Goal: Task Accomplishment & Management: Manage account settings

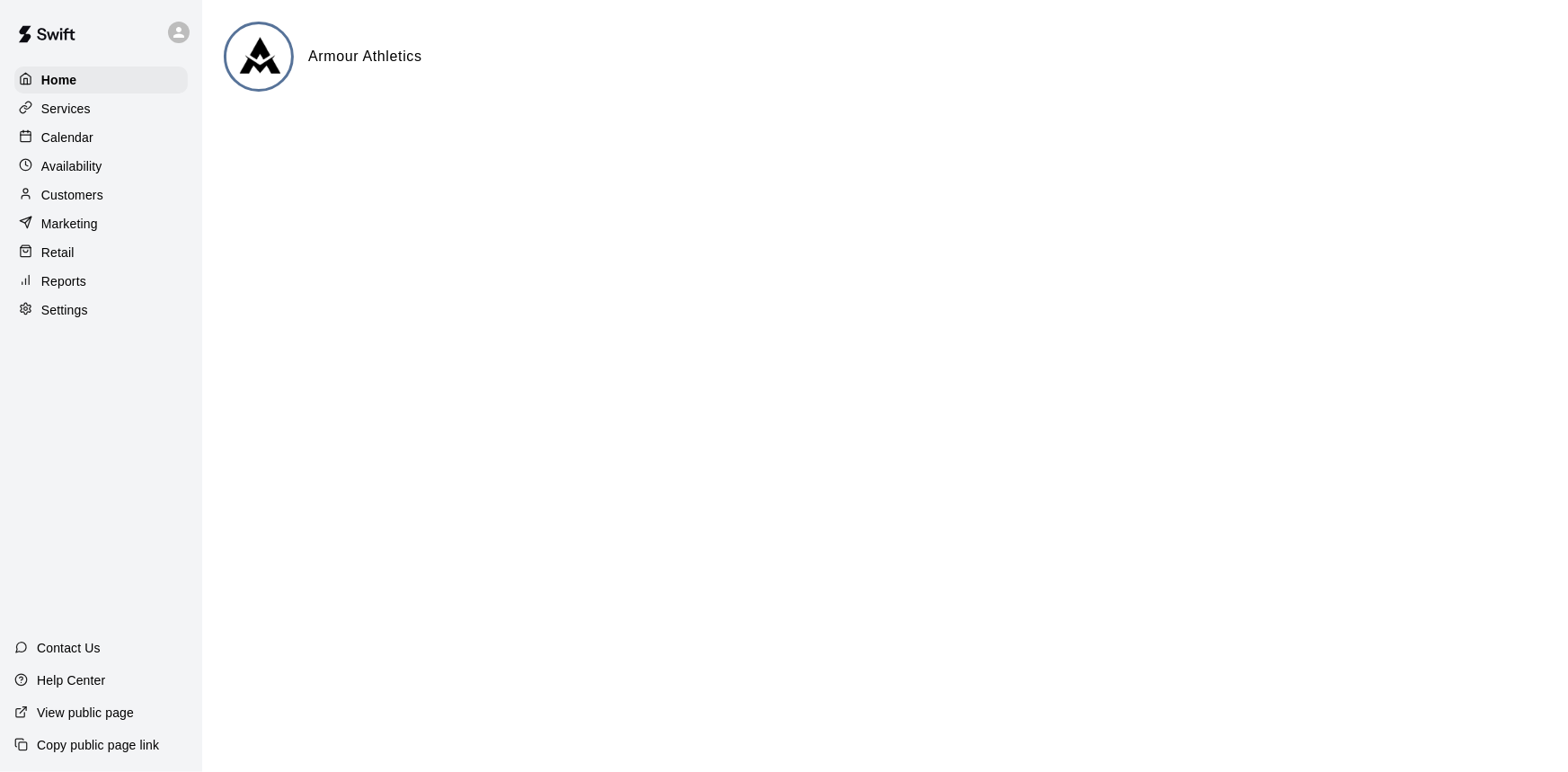
click at [92, 141] on p "Calendar" at bounding box center [68, 137] width 52 height 18
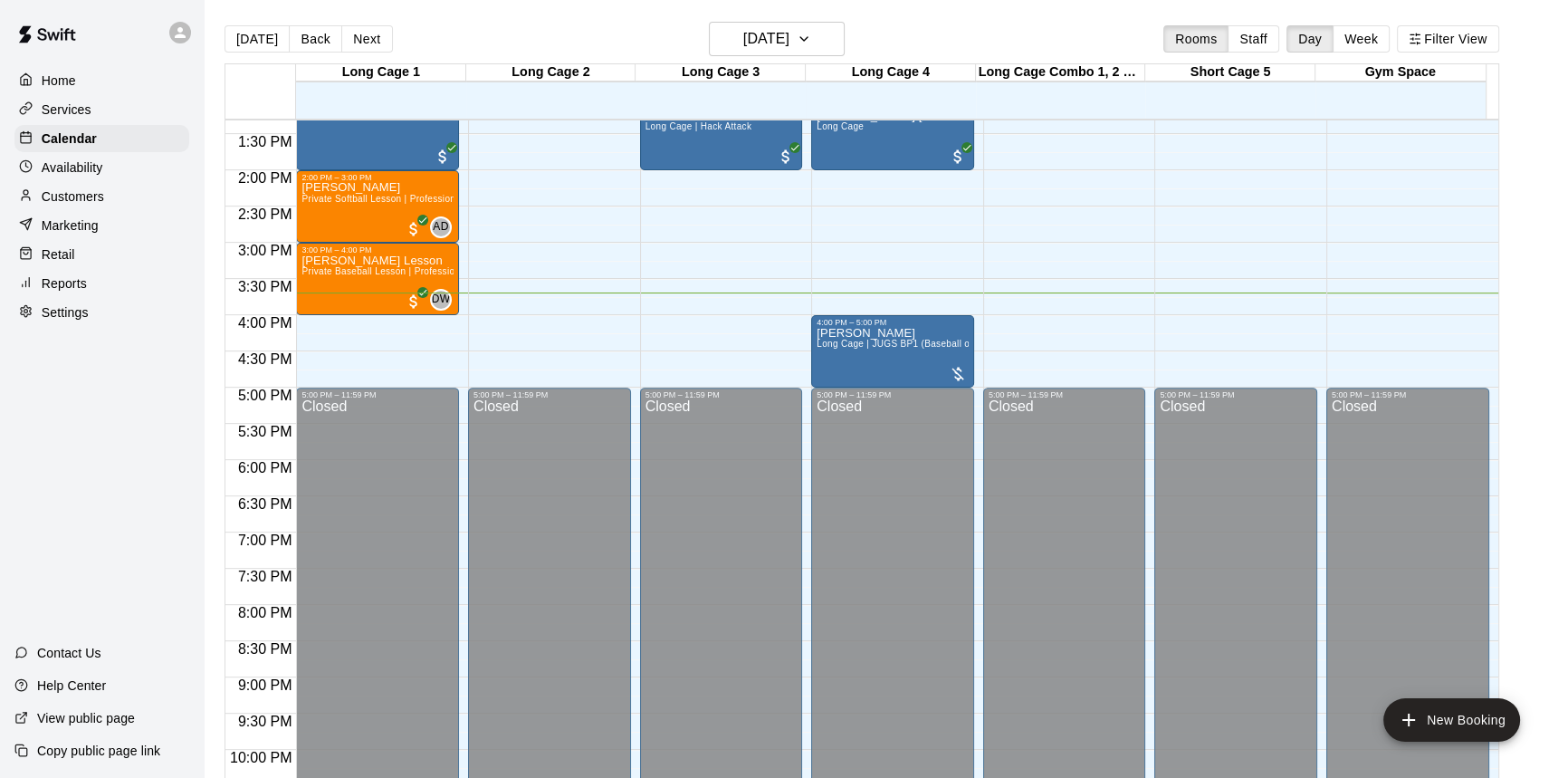
scroll to position [814, 0]
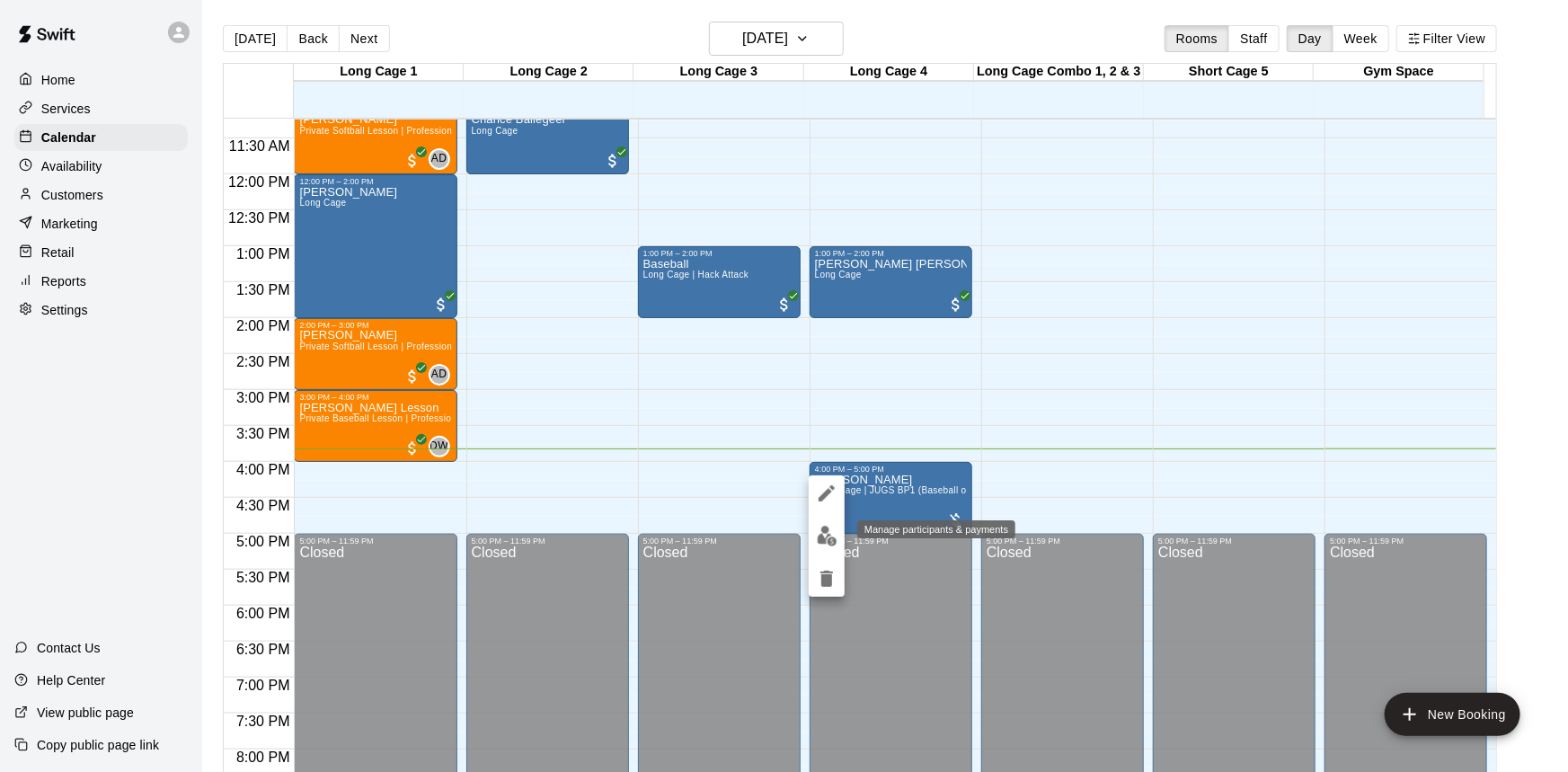
click at [832, 533] on img "edit" at bounding box center [827, 536] width 20 height 20
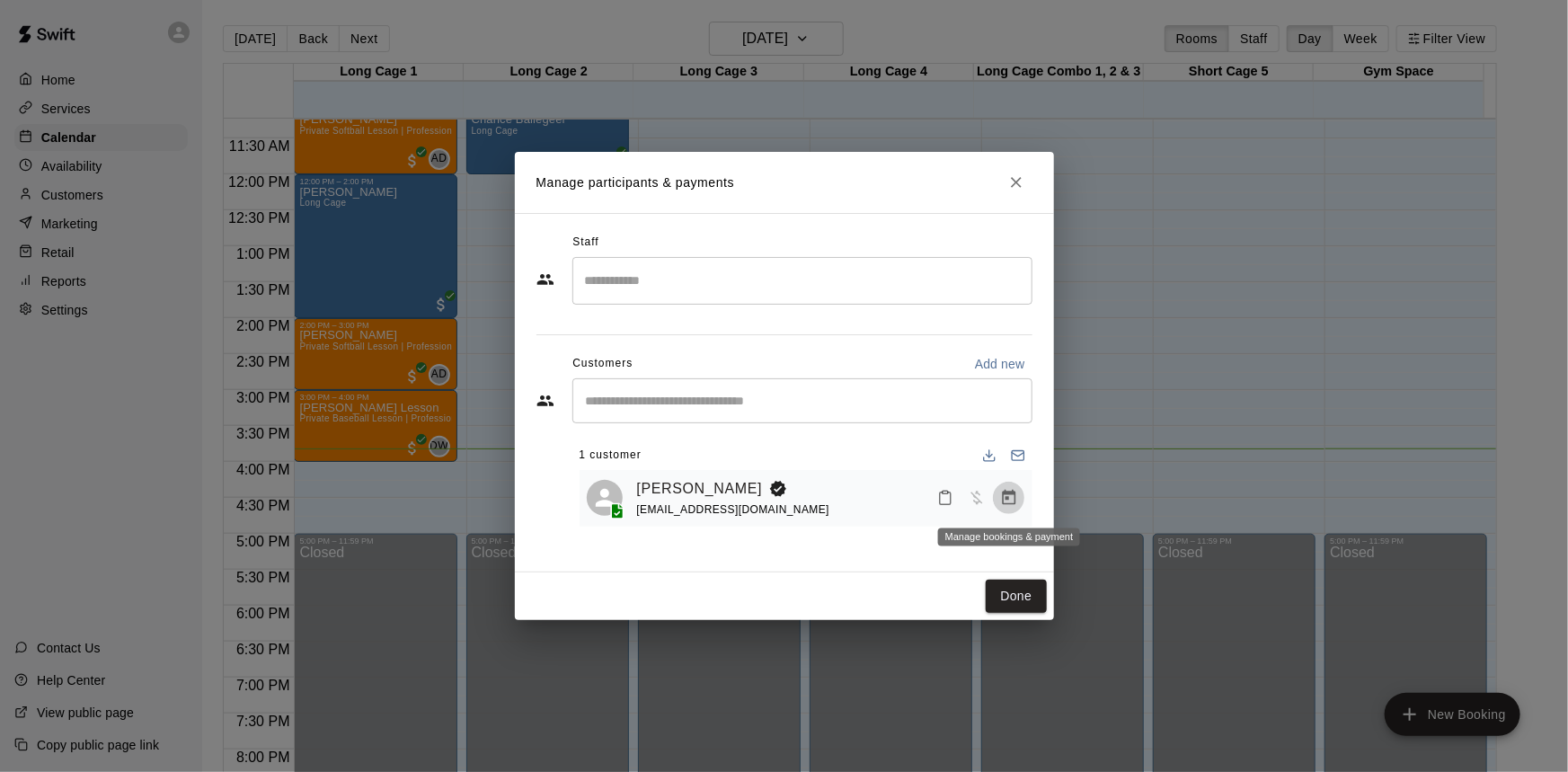
click at [1004, 497] on icon "Manage bookings & payment" at bounding box center [1008, 497] width 18 height 18
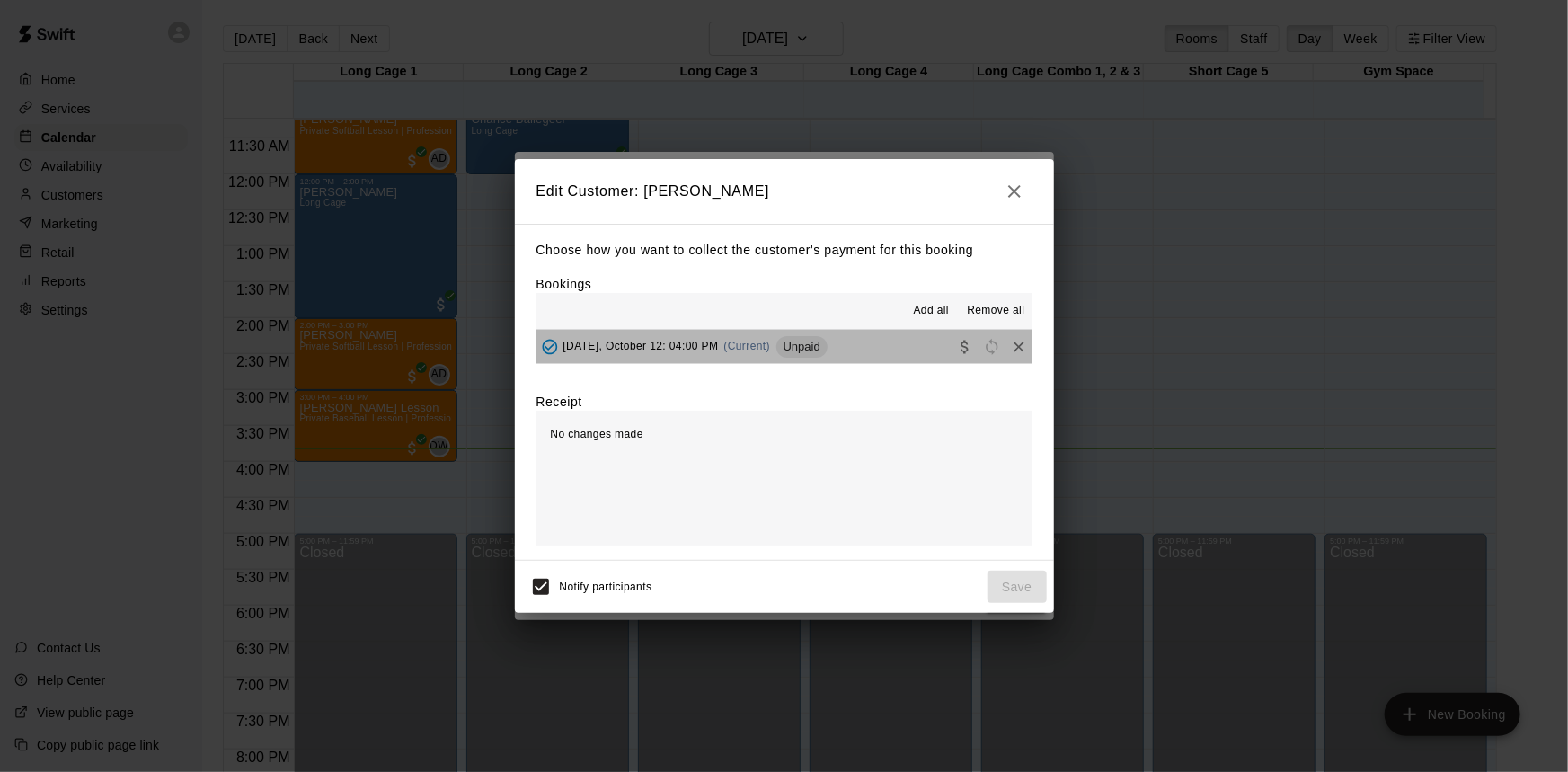
click at [889, 339] on button "Sunday, October 12: 04:00 PM (Current) Unpaid" at bounding box center [785, 346] width 496 height 33
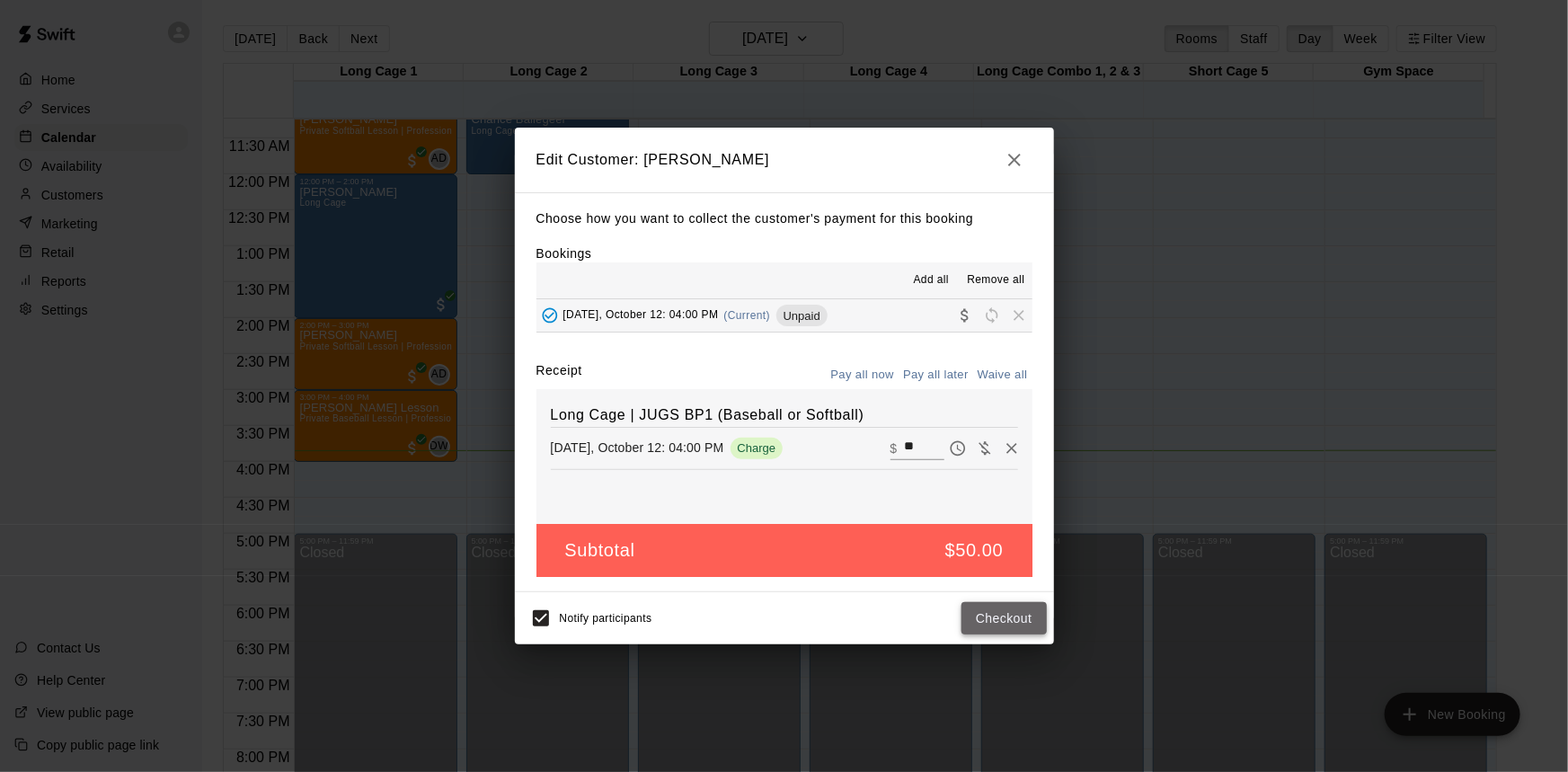
click at [1001, 620] on button "Checkout" at bounding box center [1003, 618] width 84 height 33
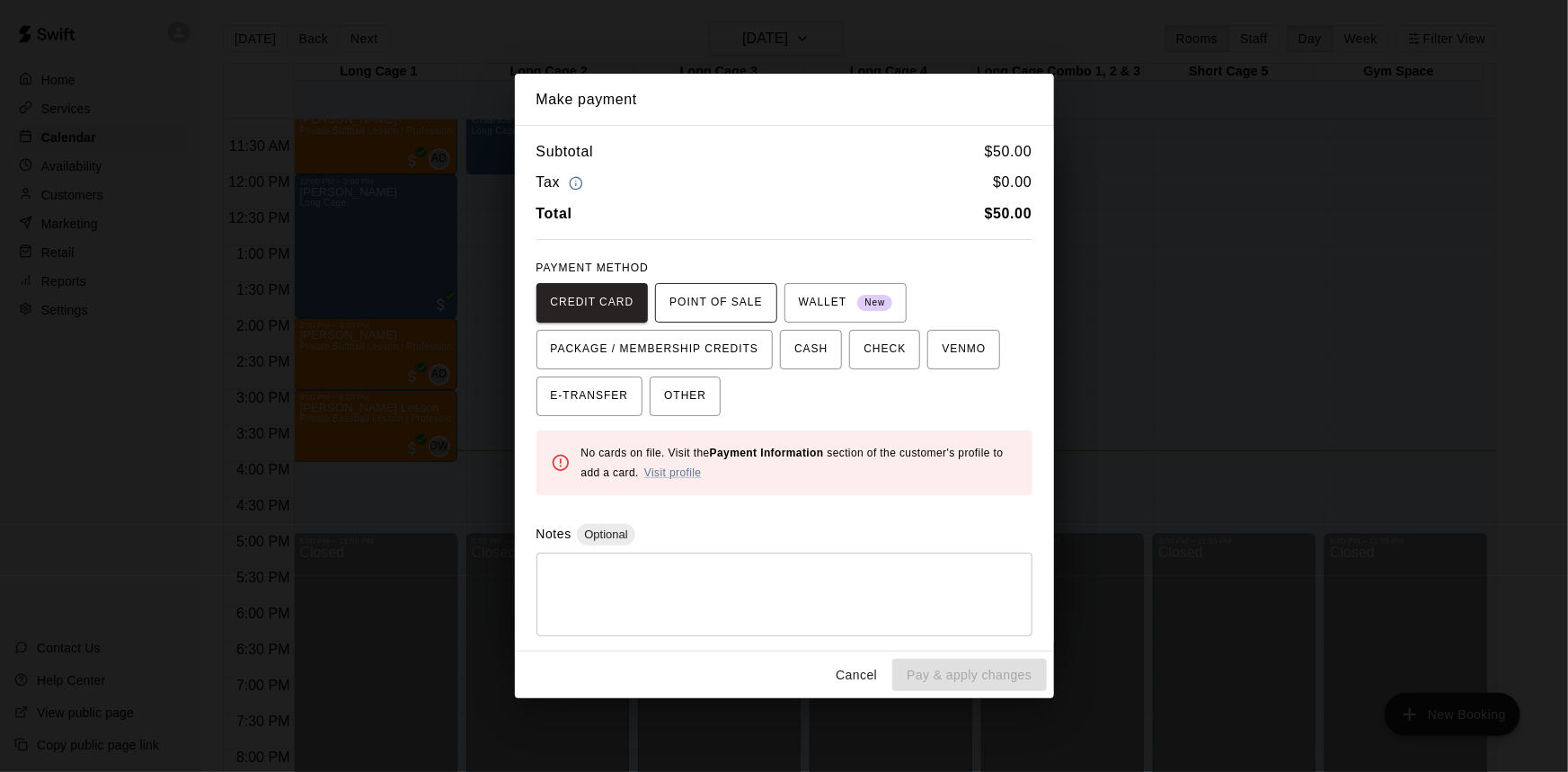
click at [710, 293] on span "POINT OF SALE" at bounding box center [716, 303] width 93 height 29
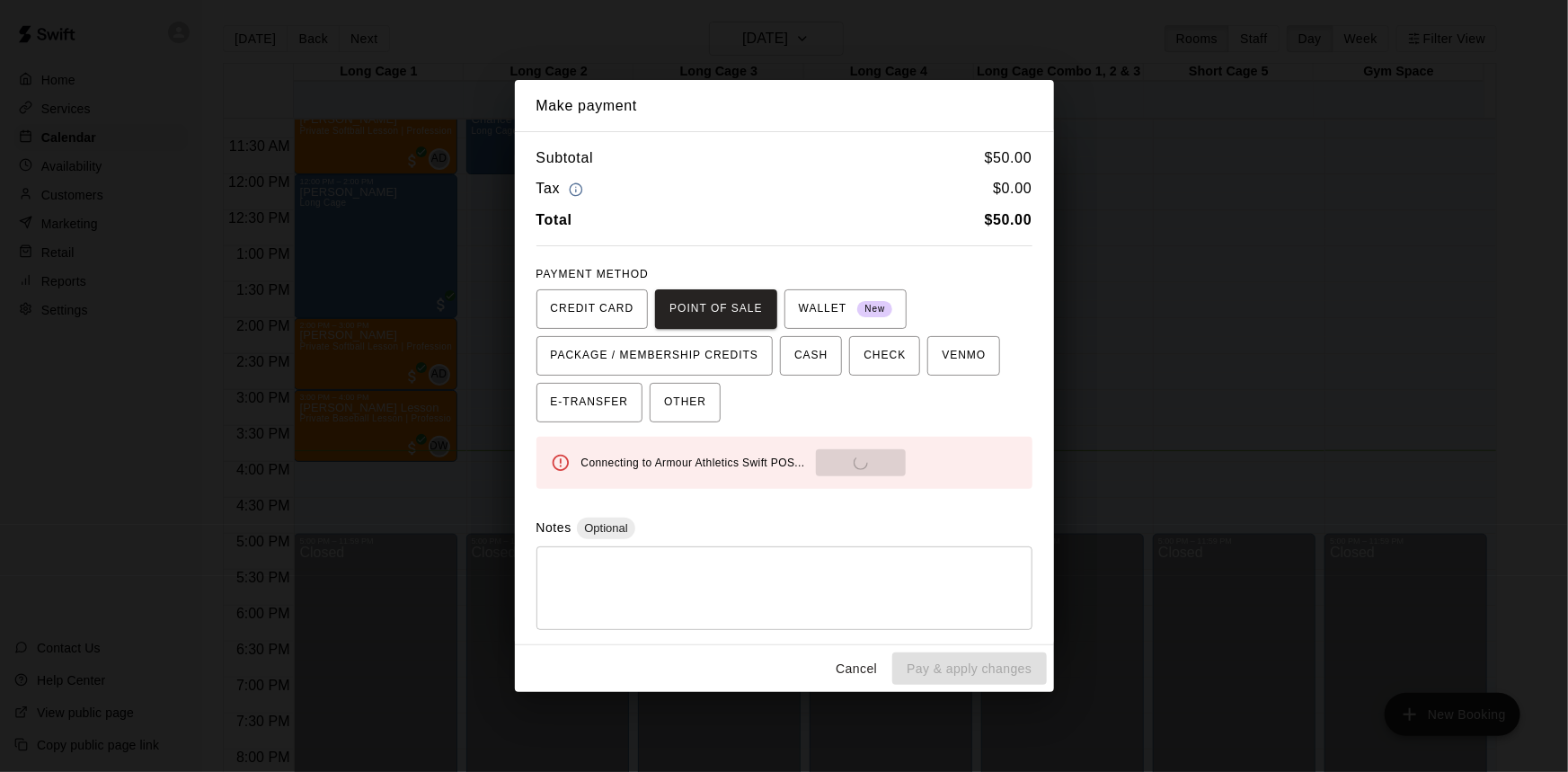
click at [772, 464] on span "Connecting to Armour Athletics Swift POS..." at bounding box center [693, 463] width 224 height 13
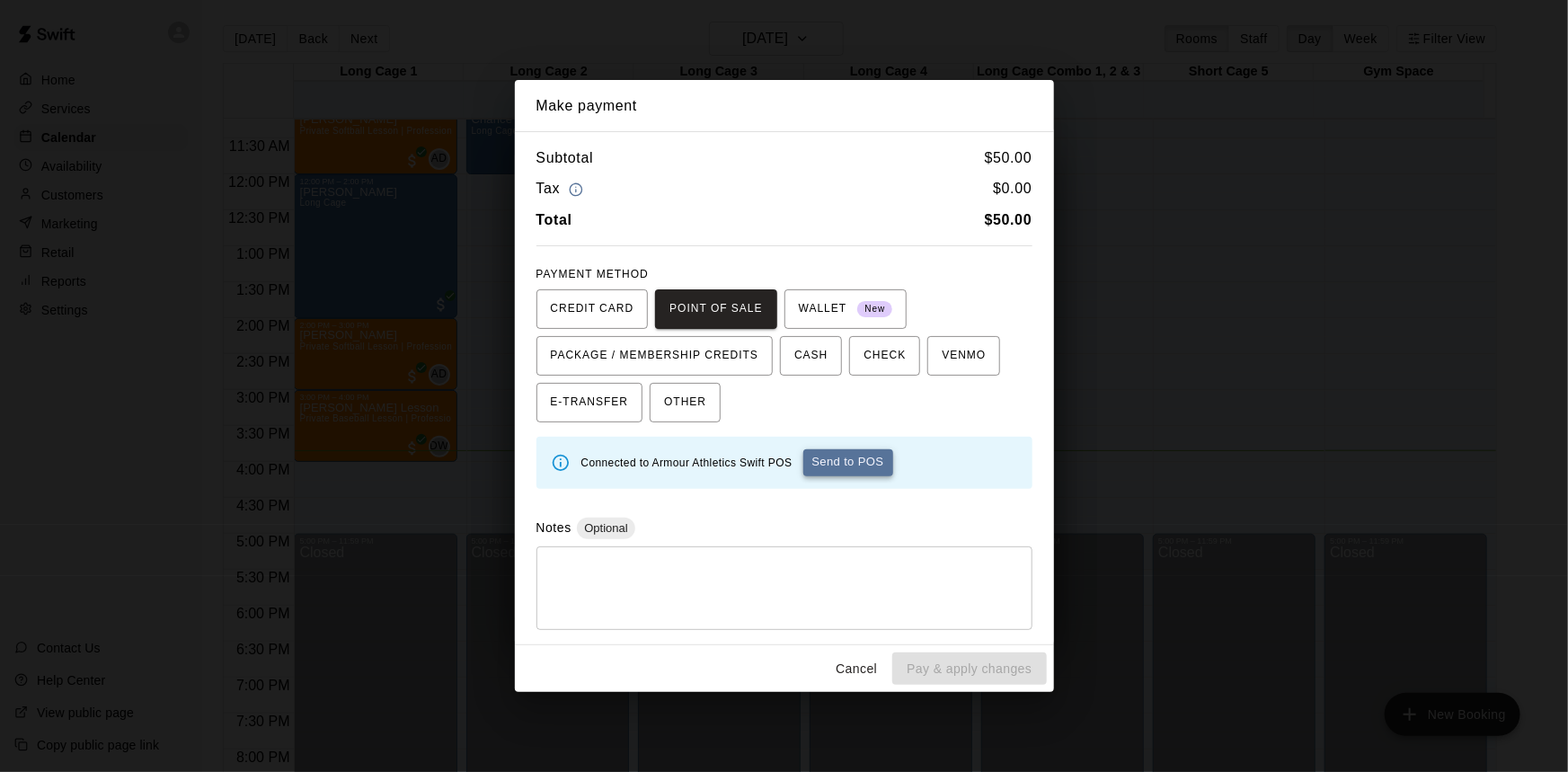
click at [874, 460] on button "Send to POS" at bounding box center [848, 462] width 90 height 27
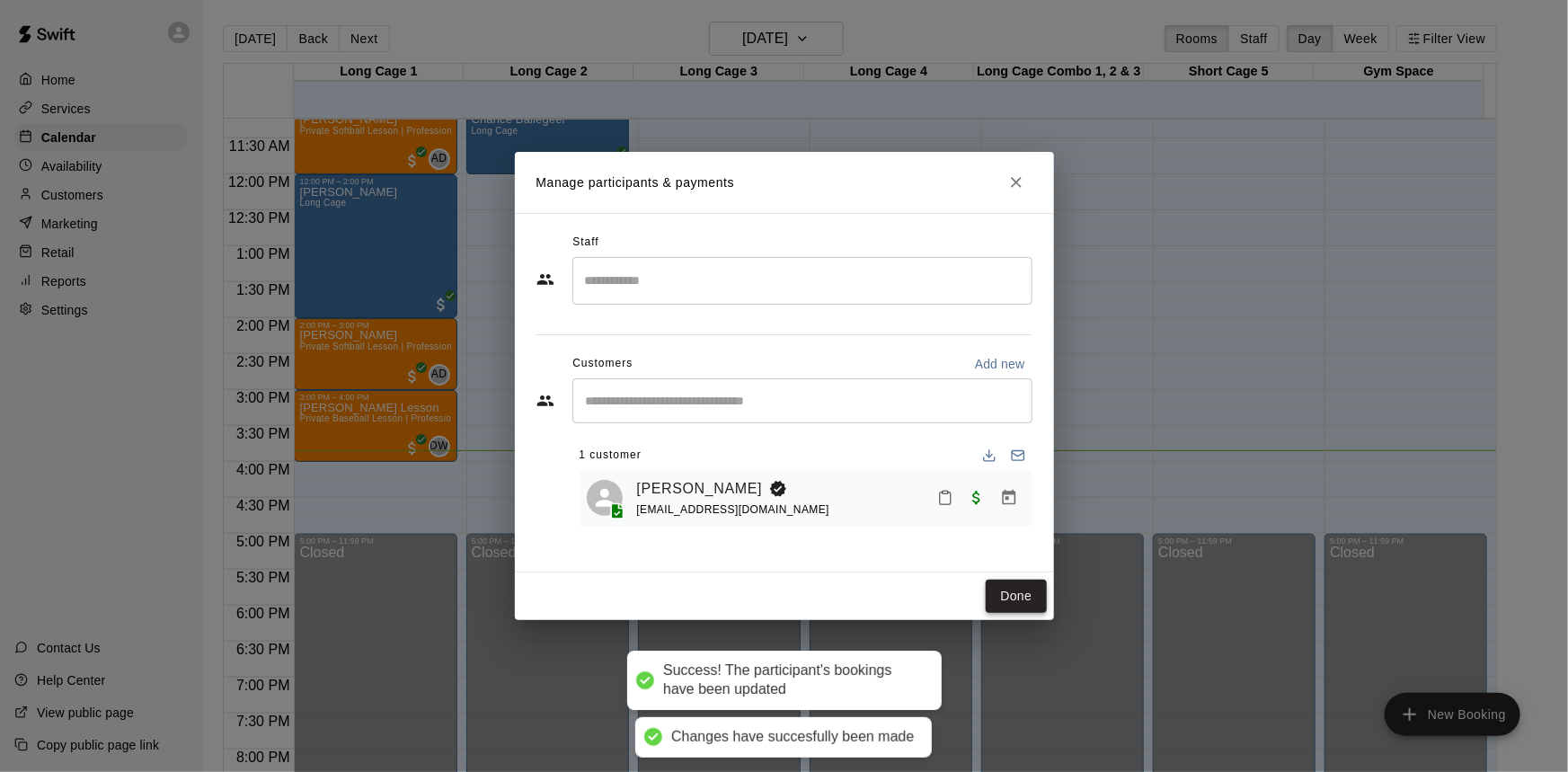
click at [1014, 596] on button "Done" at bounding box center [1015, 596] width 60 height 33
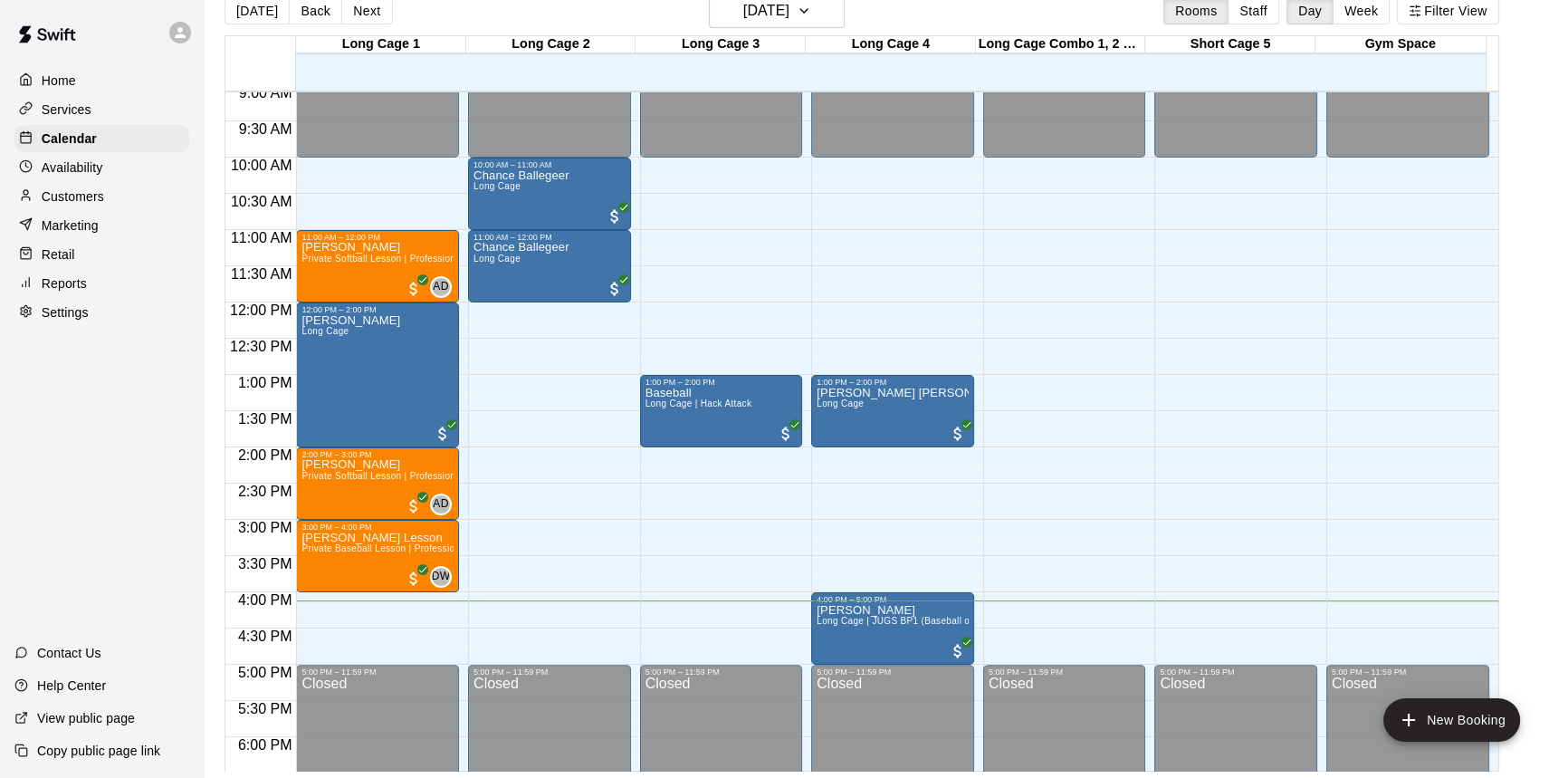
scroll to position [618, 0]
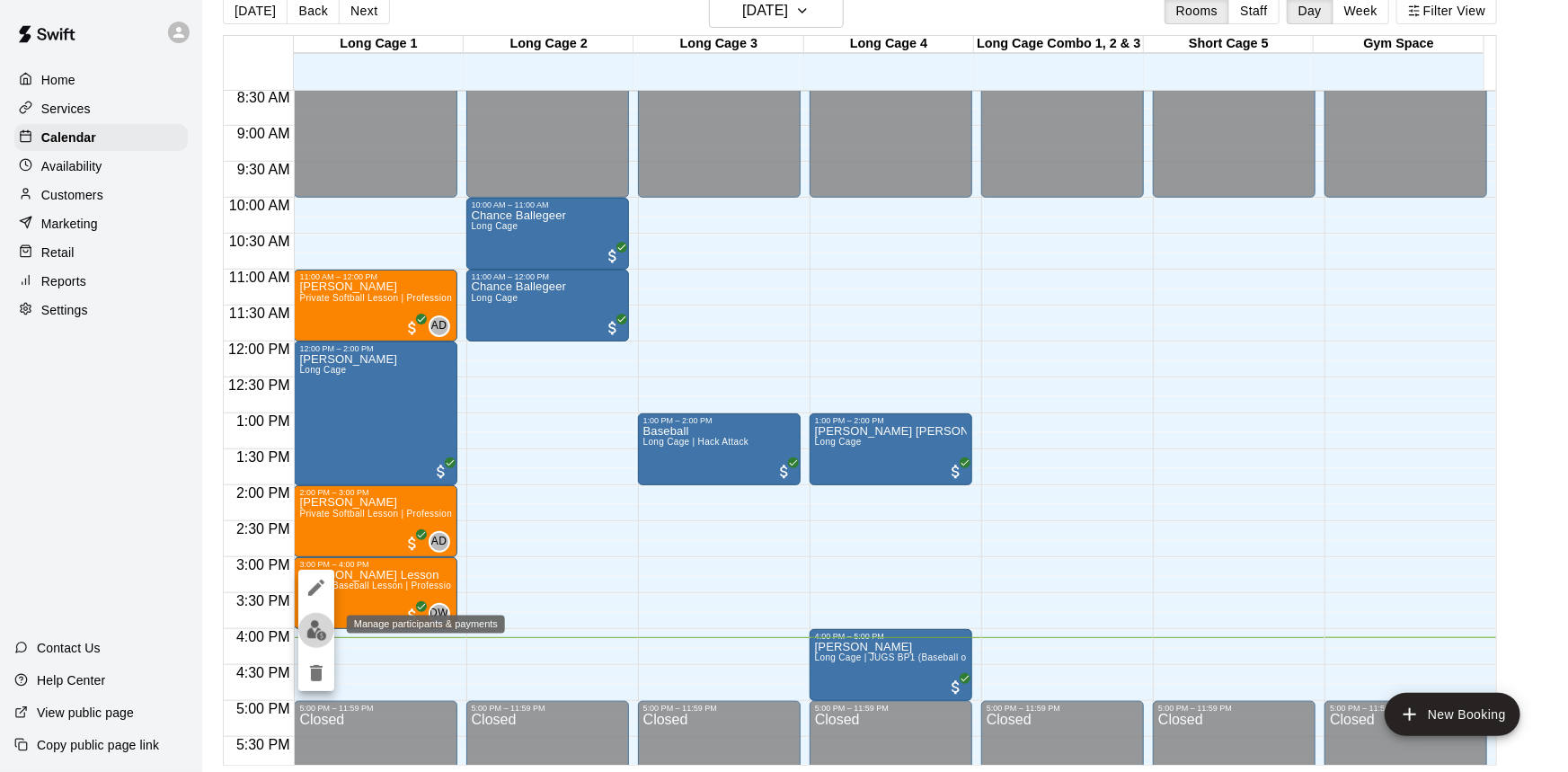
click at [312, 630] on img "edit" at bounding box center [317, 630] width 20 height 20
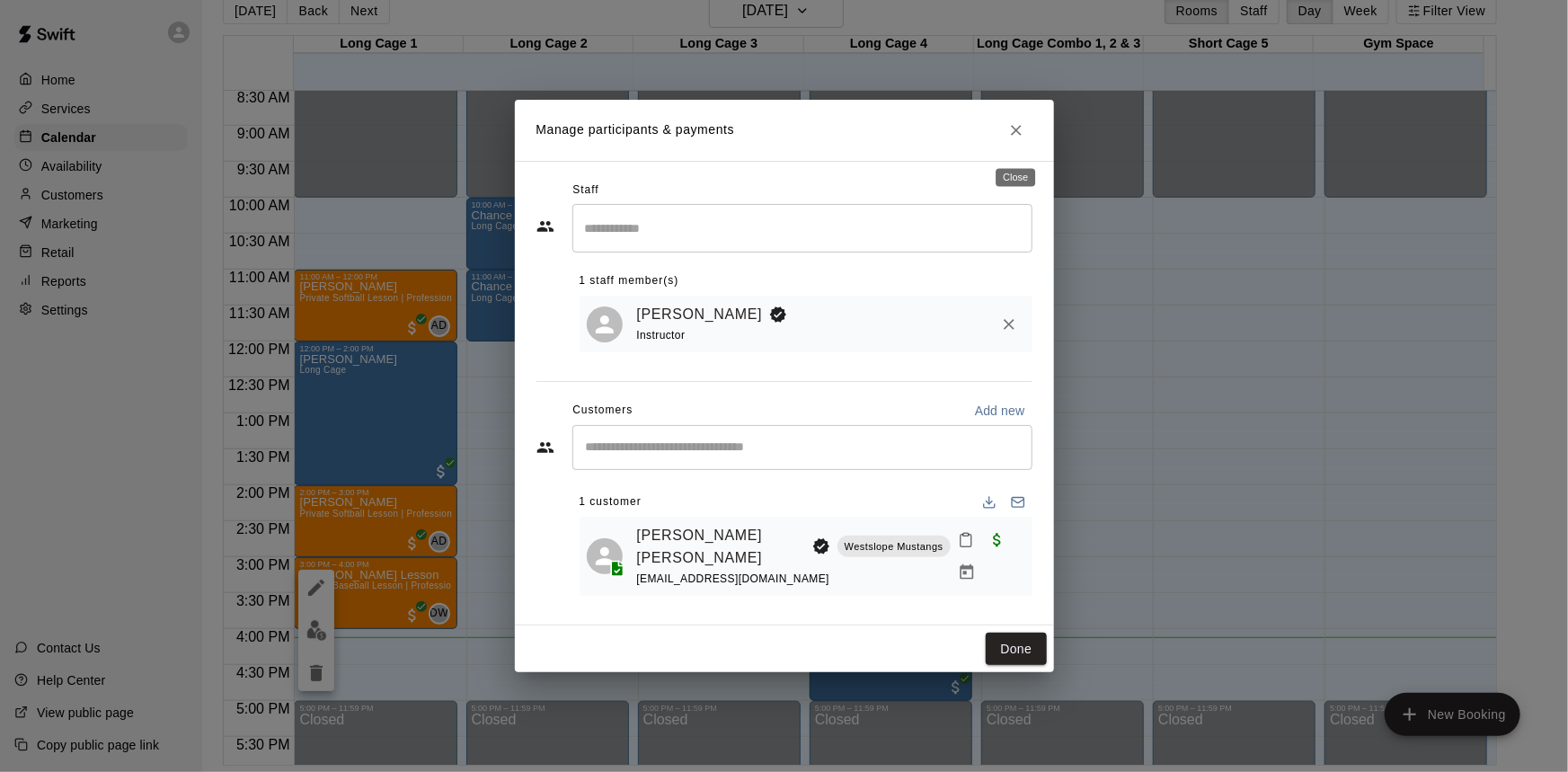
click at [1025, 142] on button "Close" at bounding box center [1015, 130] width 32 height 32
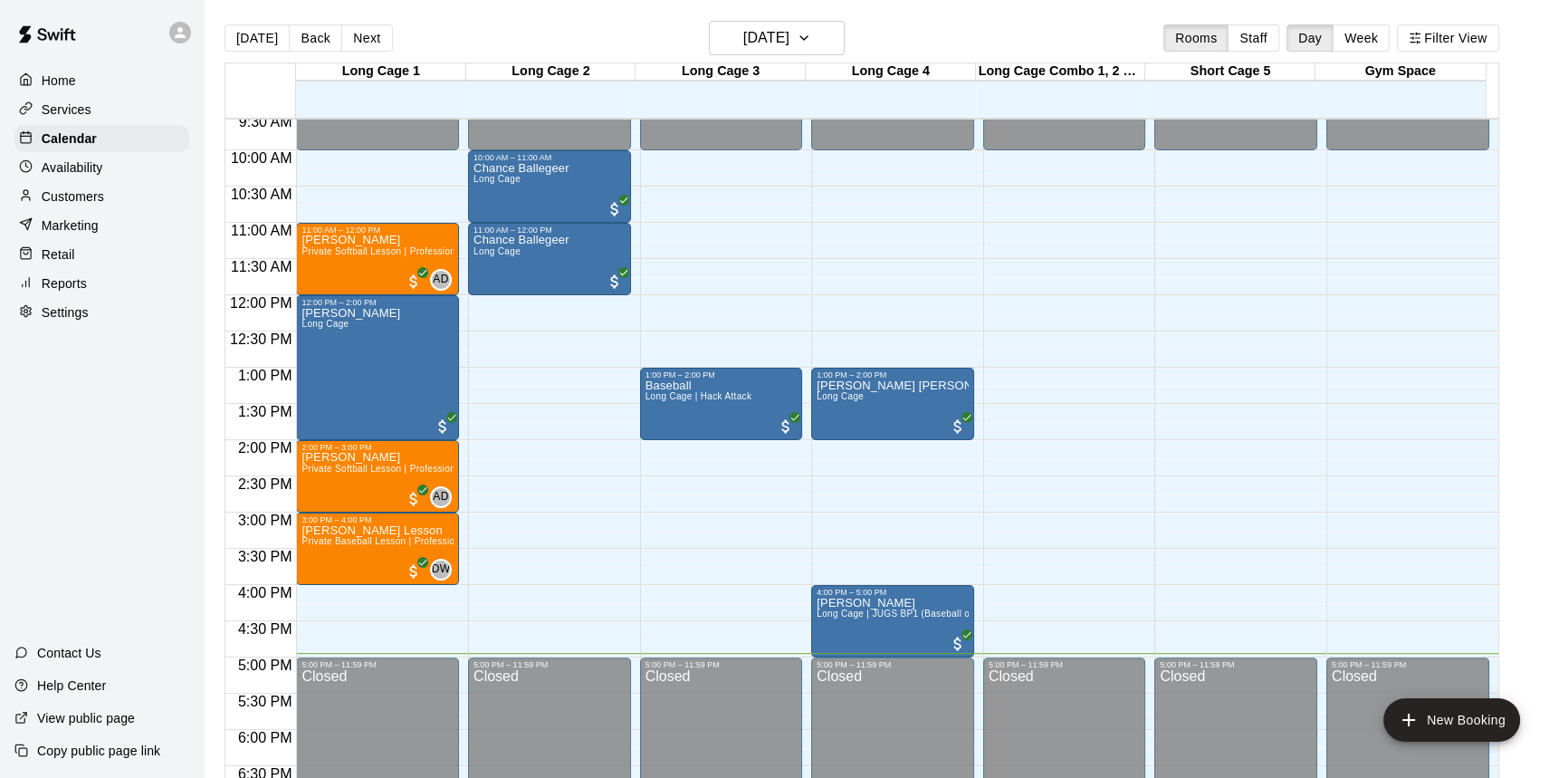
scroll to position [680, 0]
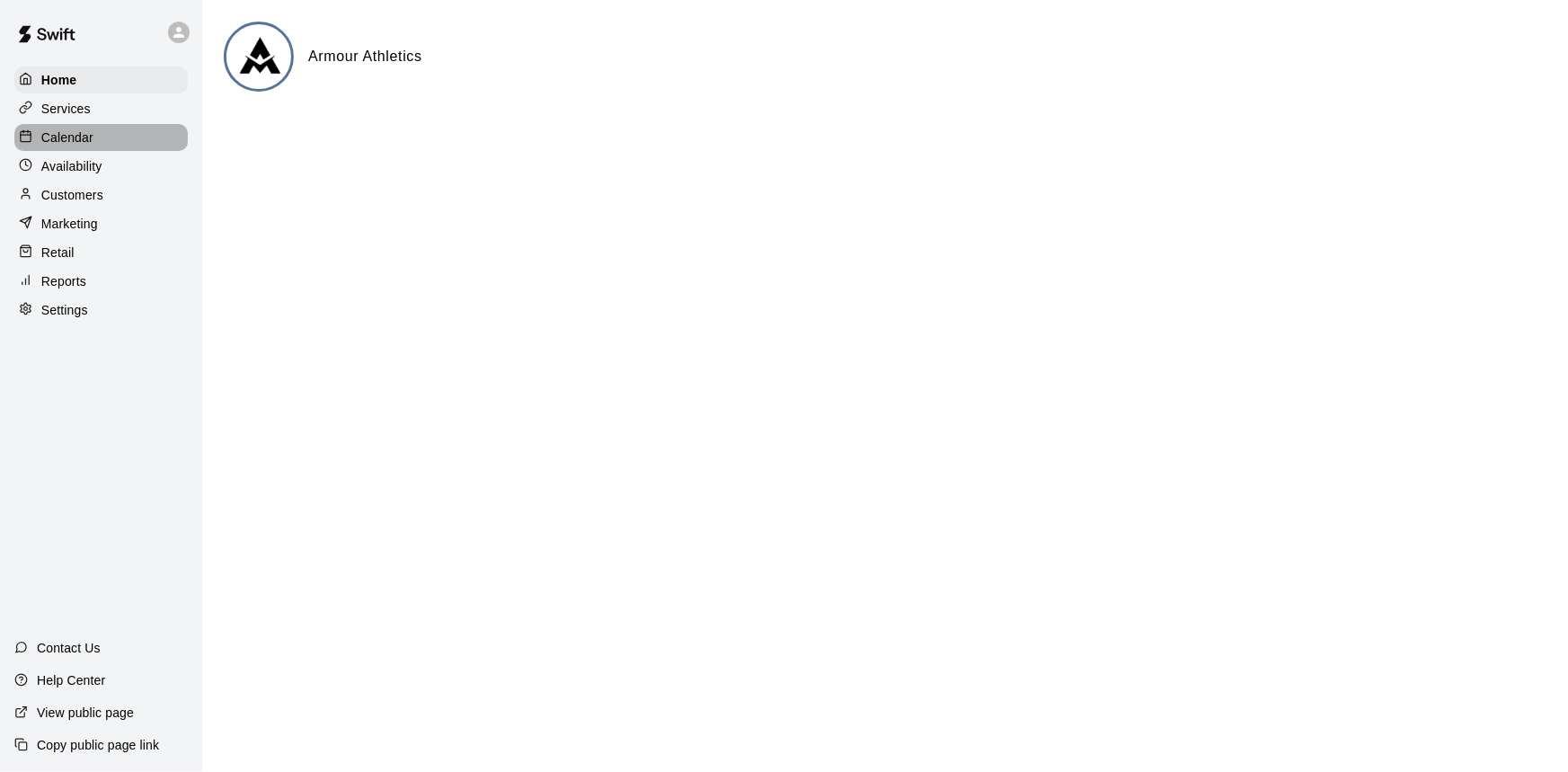
click at [94, 141] on div "Calendar" at bounding box center [101, 137] width 173 height 27
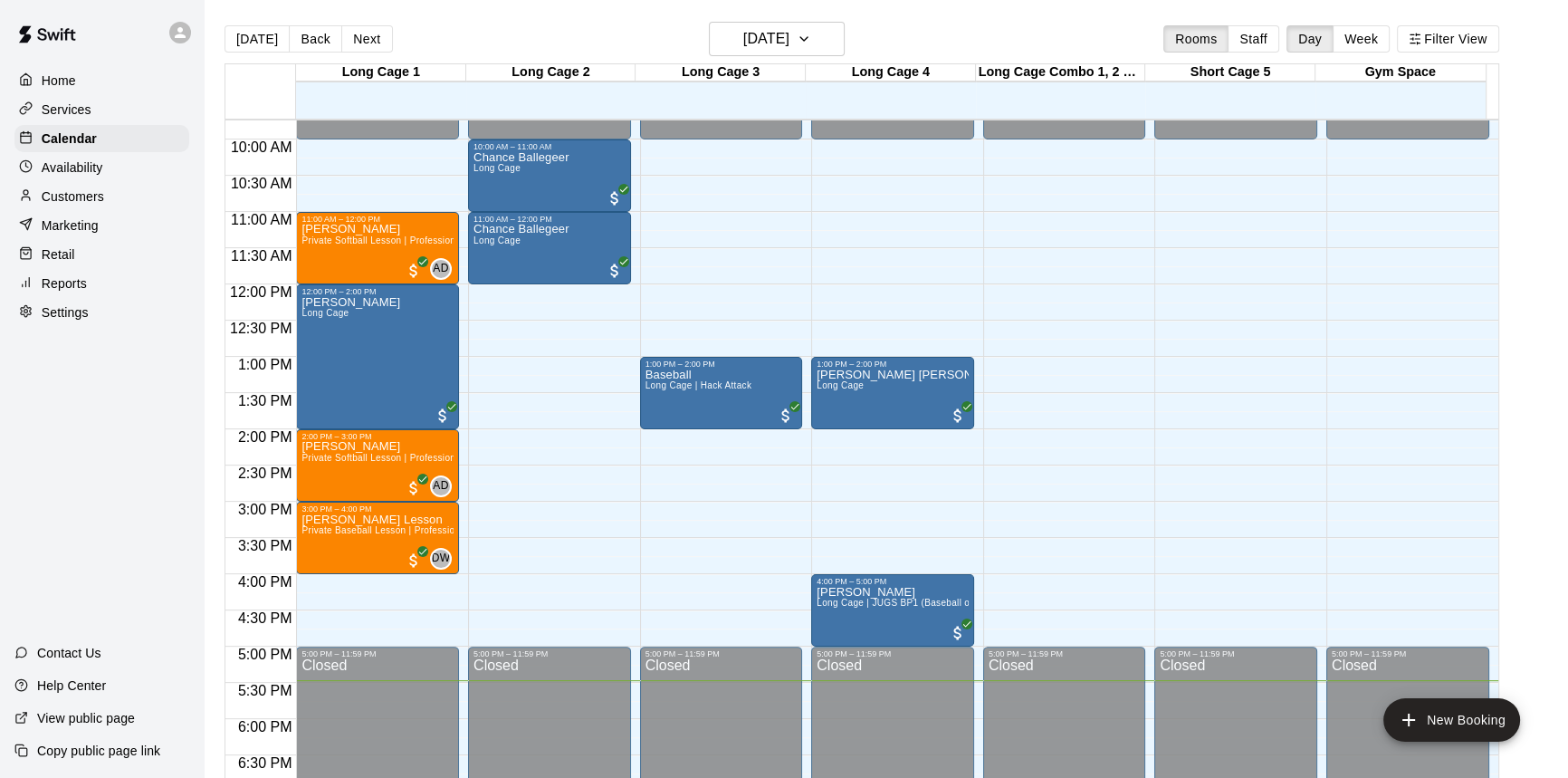
scroll to position [675, 0]
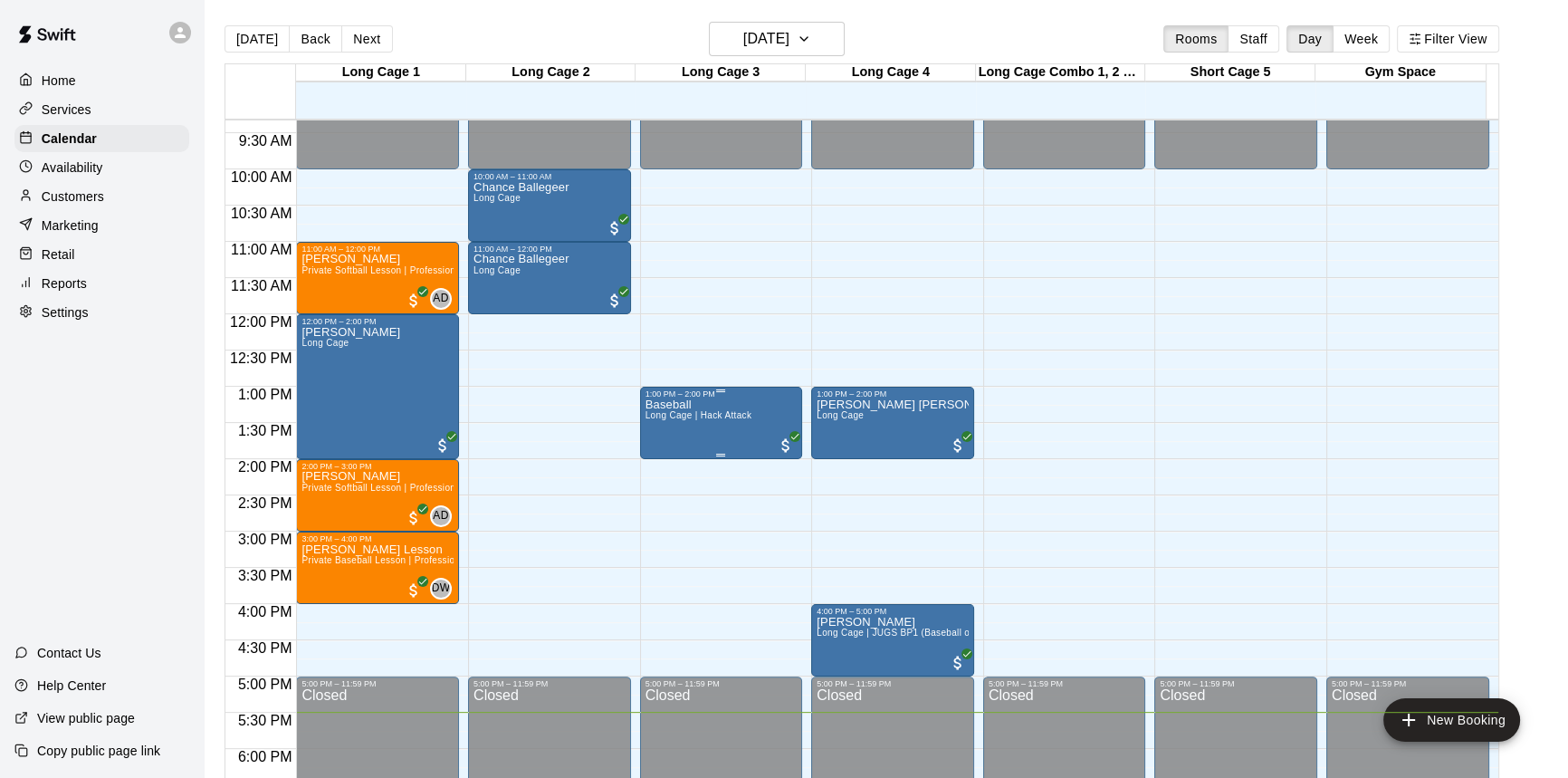
click at [702, 418] on span "Long Cage | Hack Attack" at bounding box center [699, 415] width 107 height 10
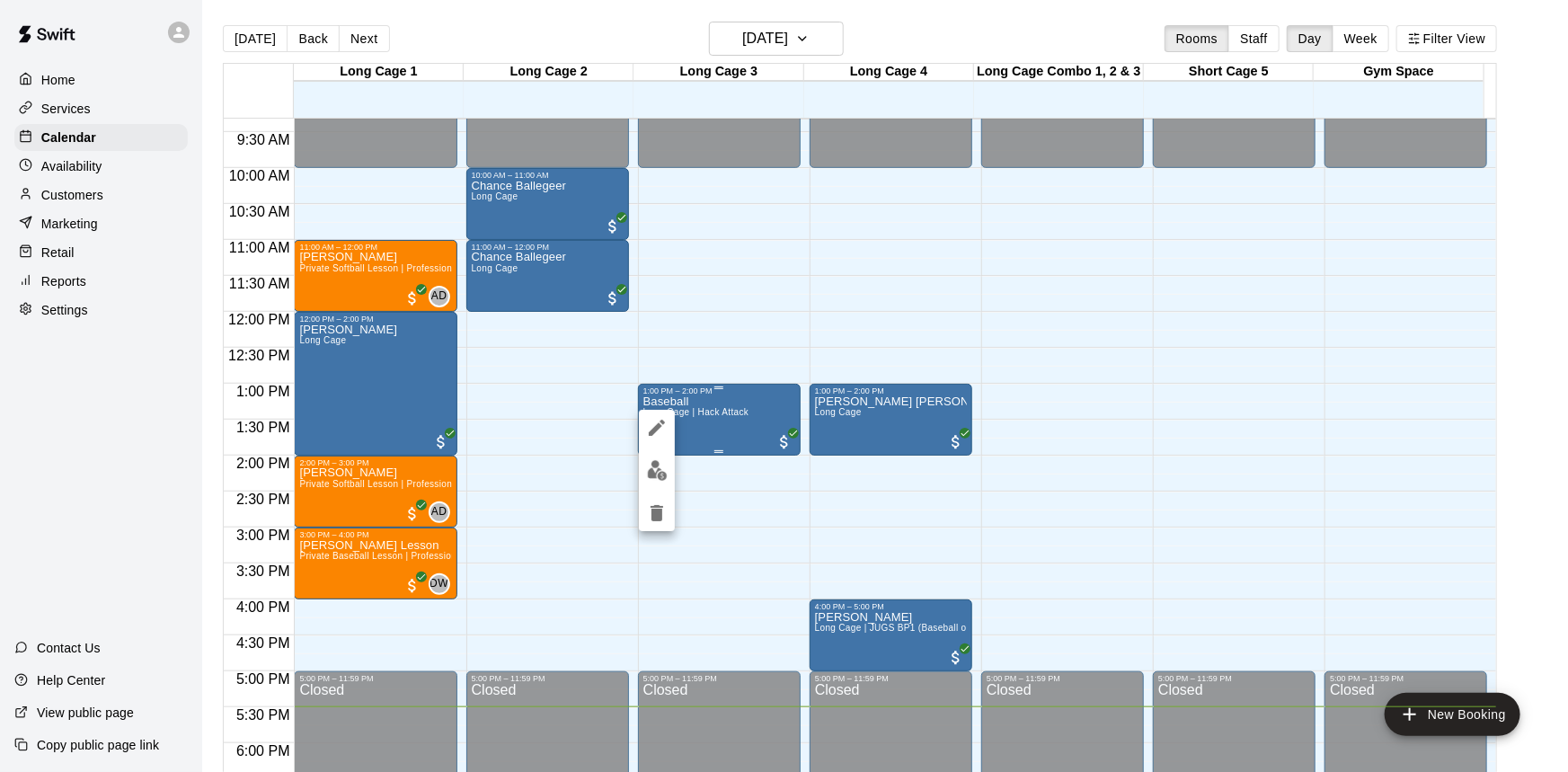
click at [697, 415] on div at bounding box center [784, 386] width 1568 height 772
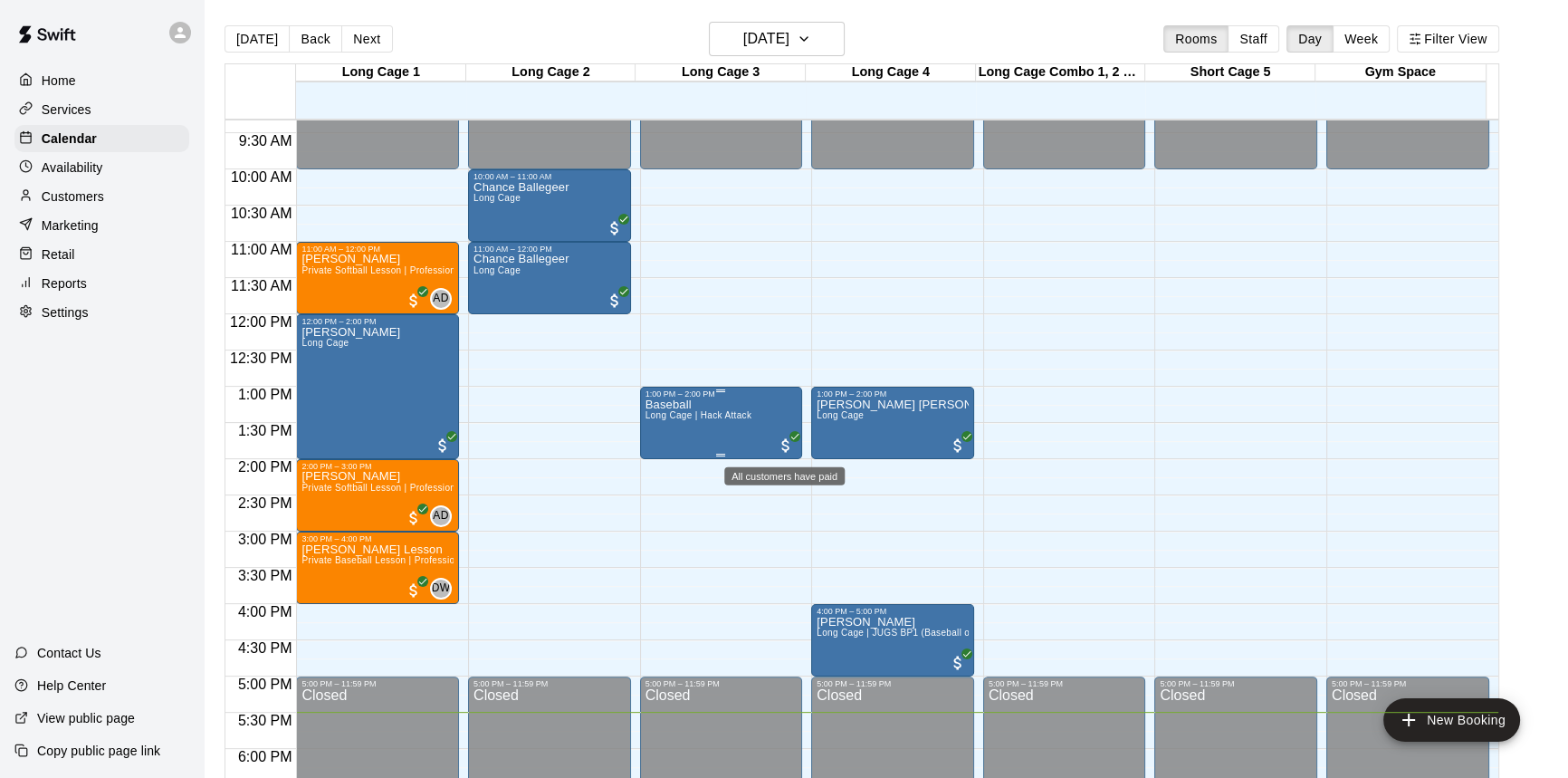
click at [778, 444] on span "All customers have paid" at bounding box center [785, 445] width 18 height 18
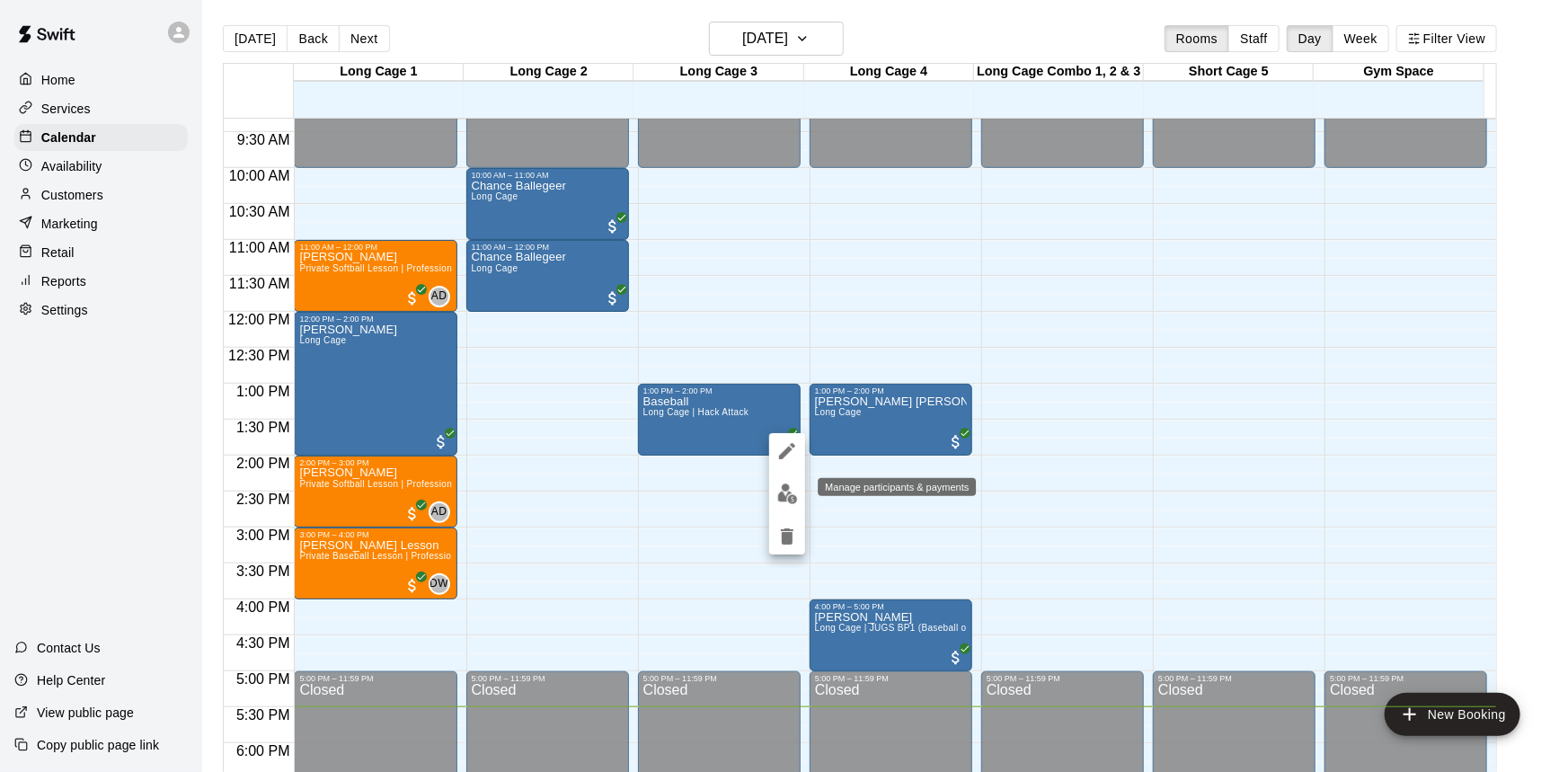
click at [782, 493] on img "edit" at bounding box center [788, 493] width 20 height 20
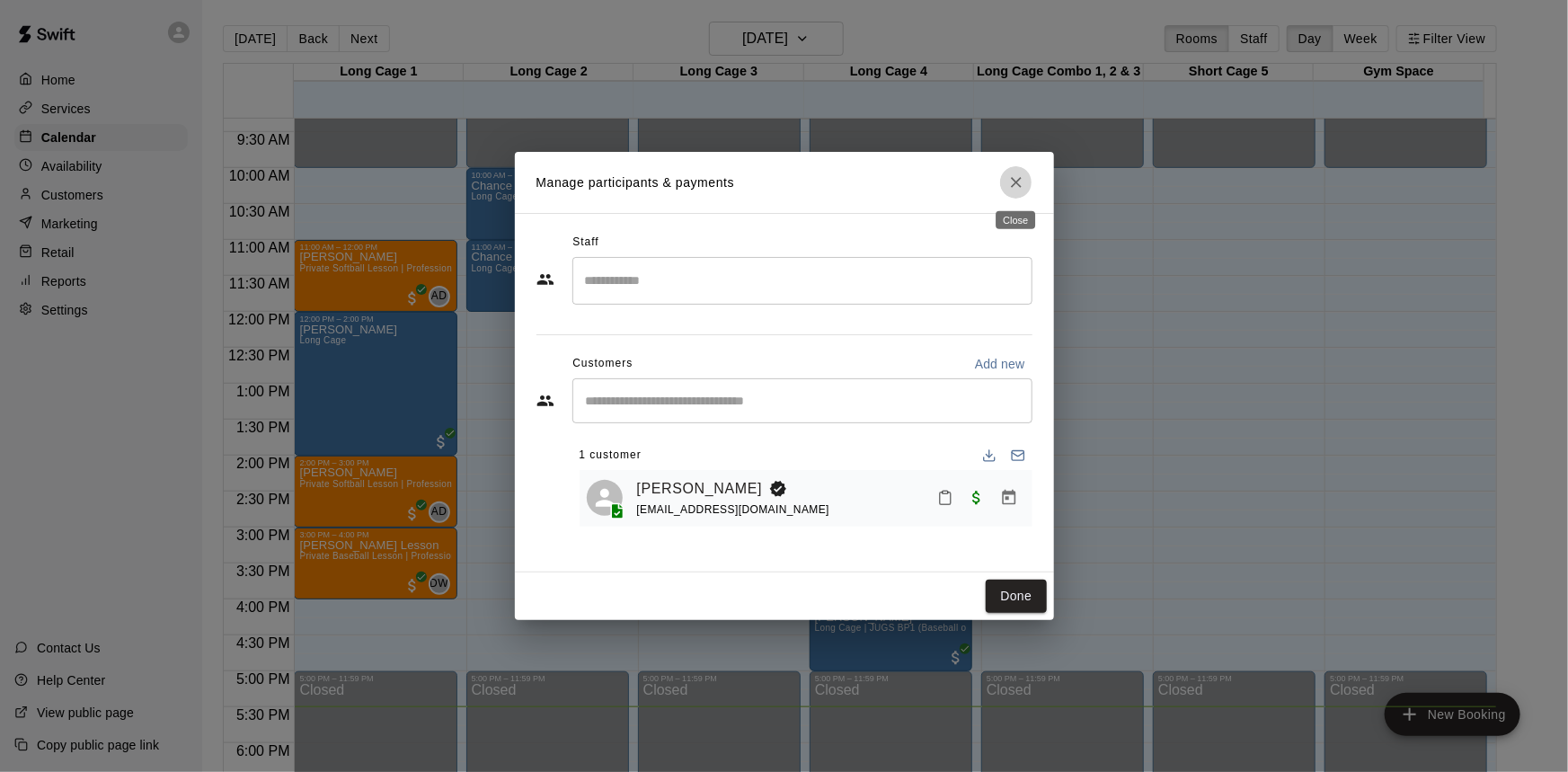
click at [1009, 188] on icon "Close" at bounding box center [1015, 181] width 18 height 18
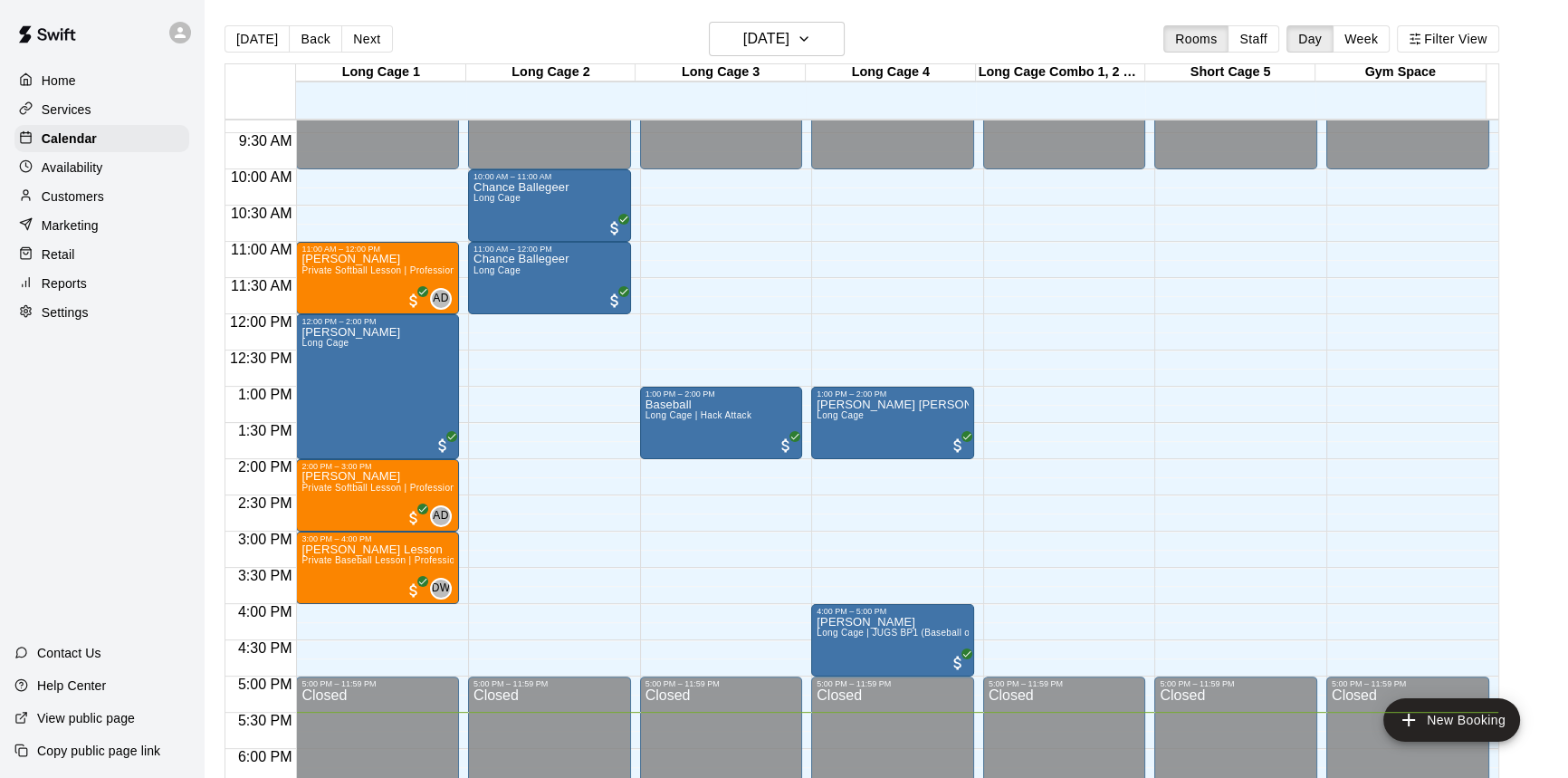
click at [969, 271] on div "12:00 AM – 10:00 AM Closed 1:00 PM – 2:00 PM [PERSON_NAME] [PERSON_NAME] Long C…" at bounding box center [893, 314] width 163 height 1739
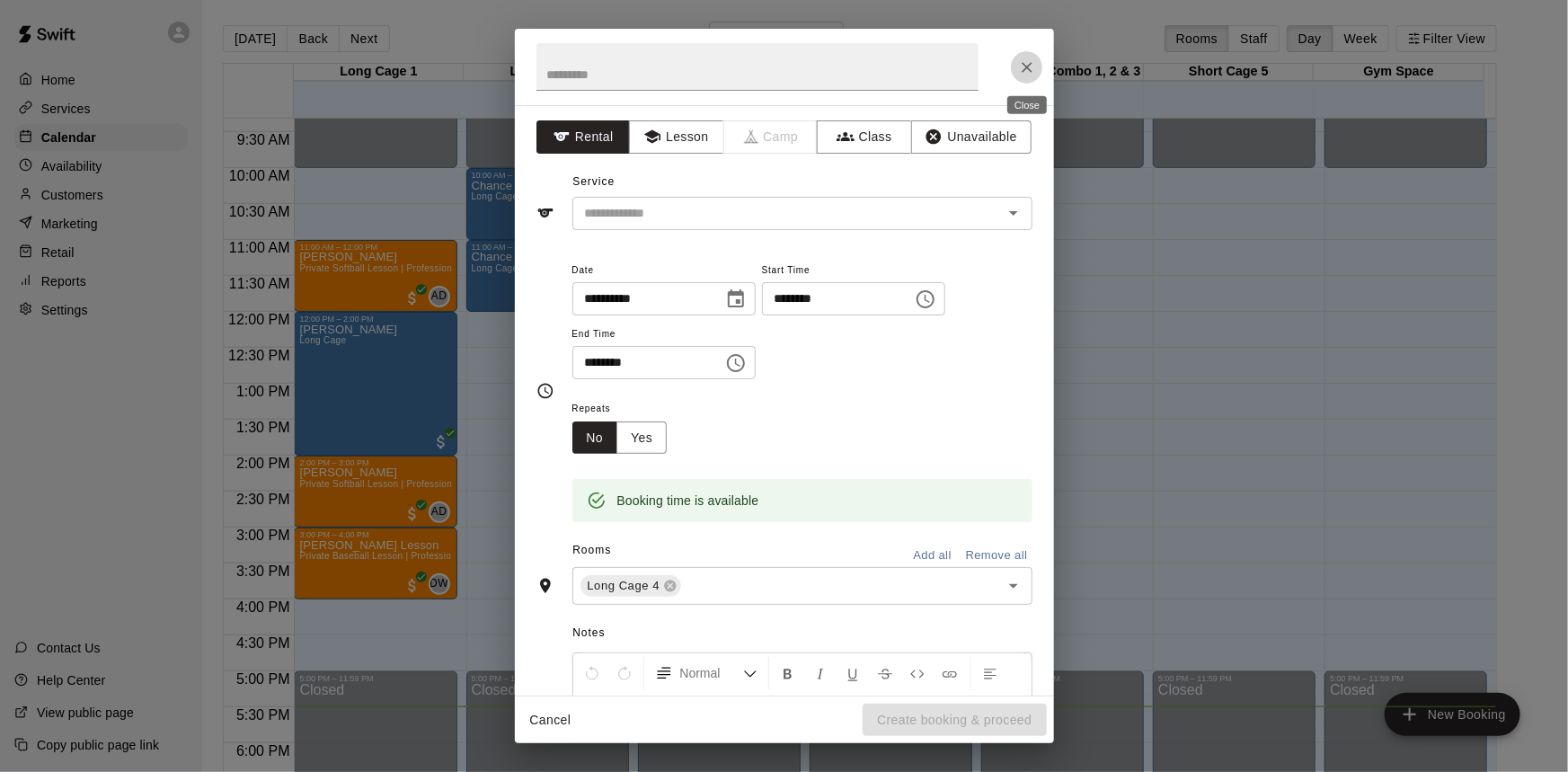
click at [1033, 64] on icon "Close" at bounding box center [1027, 67] width 18 height 18
